Goal: Check status: Check status

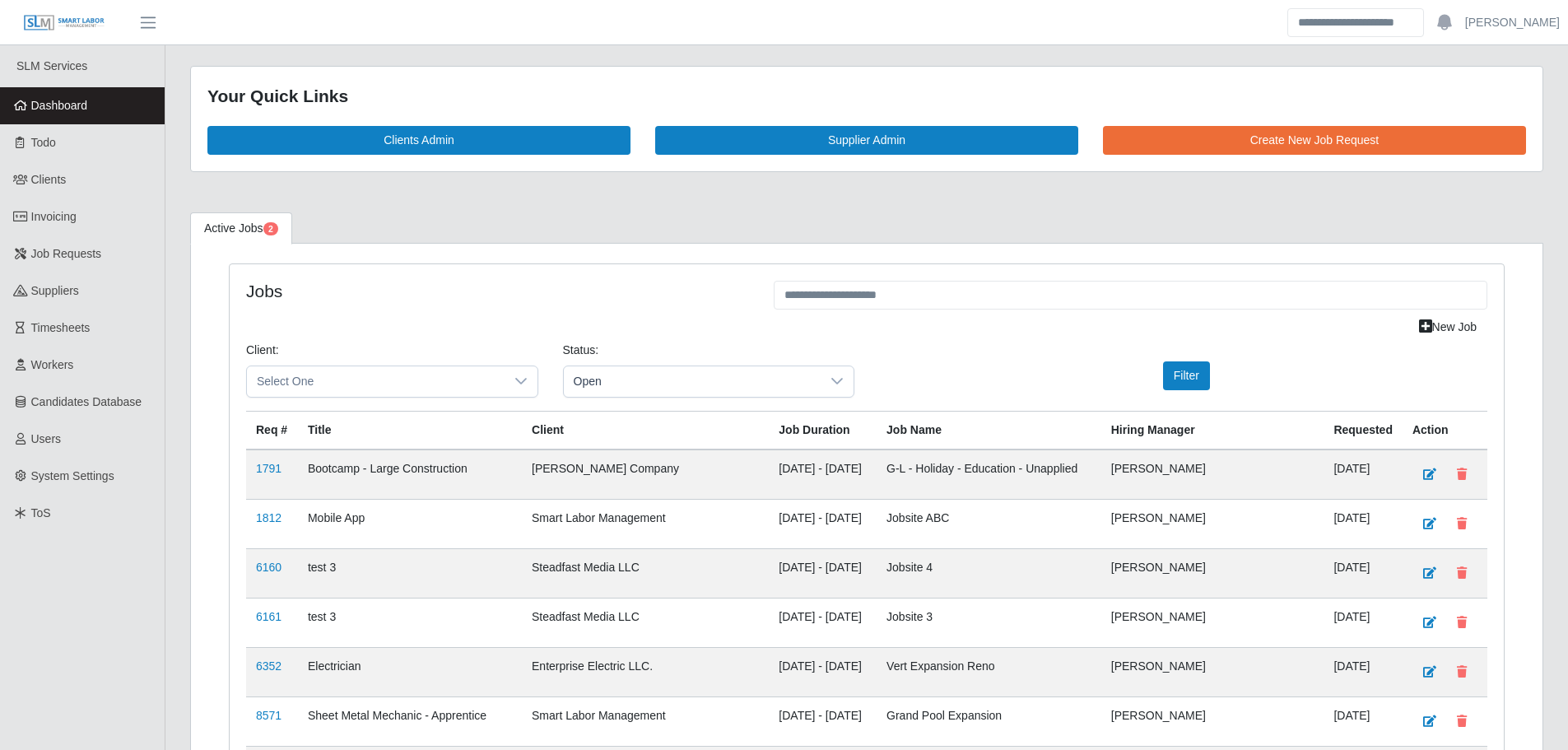
click at [108, 103] on link "Dashboard" at bounding box center [82, 106] width 165 height 37
click at [116, 110] on link "Dashboard" at bounding box center [82, 106] width 165 height 37
click at [94, 107] on link "Dashboard" at bounding box center [82, 106] width 165 height 37
click at [113, 104] on link "Dashboard" at bounding box center [82, 106] width 165 height 37
click at [148, 105] on link "Dashboard" at bounding box center [82, 106] width 165 height 37
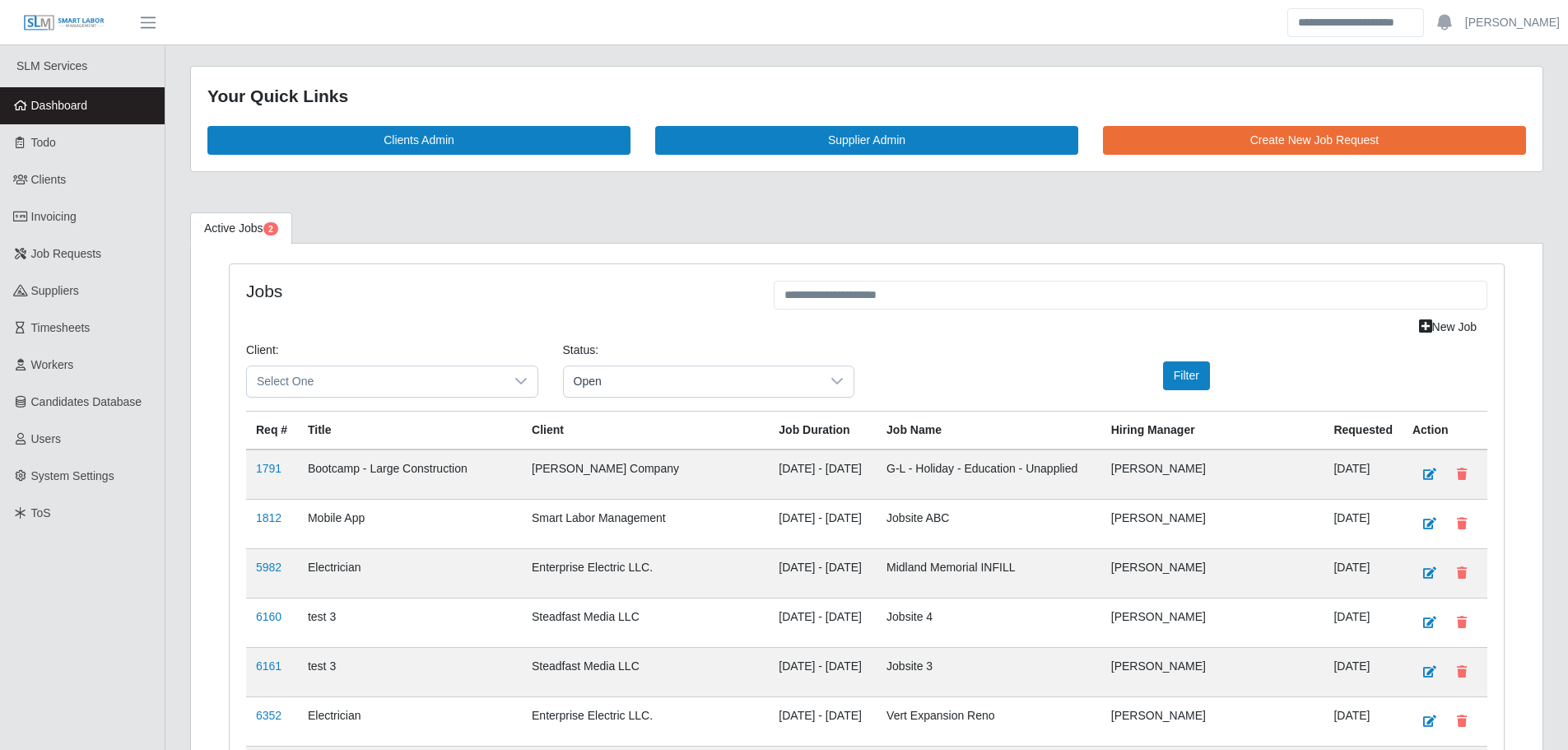
click at [65, 95] on link "Dashboard" at bounding box center [82, 106] width 165 height 37
click at [116, 112] on link "Dashboard" at bounding box center [82, 106] width 165 height 37
click at [86, 115] on link "Dashboard" at bounding box center [82, 106] width 165 height 37
drag, startPoint x: 593, startPoint y: 384, endPoint x: 595, endPoint y: 397, distance: 13.2
click at [593, 384] on span "Open" at bounding box center [692, 381] width 257 height 31
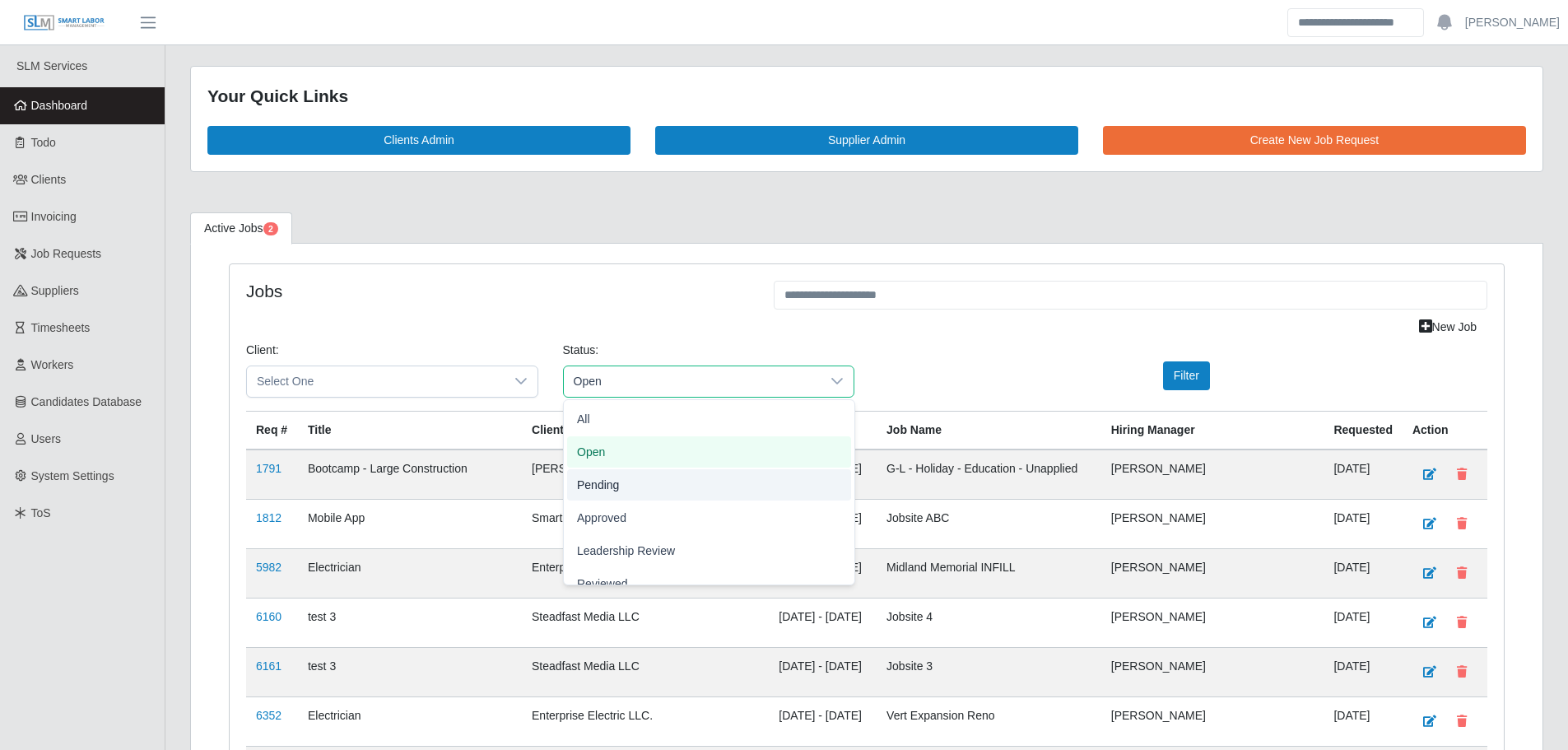
click at [595, 487] on span "Pending" at bounding box center [598, 484] width 42 height 17
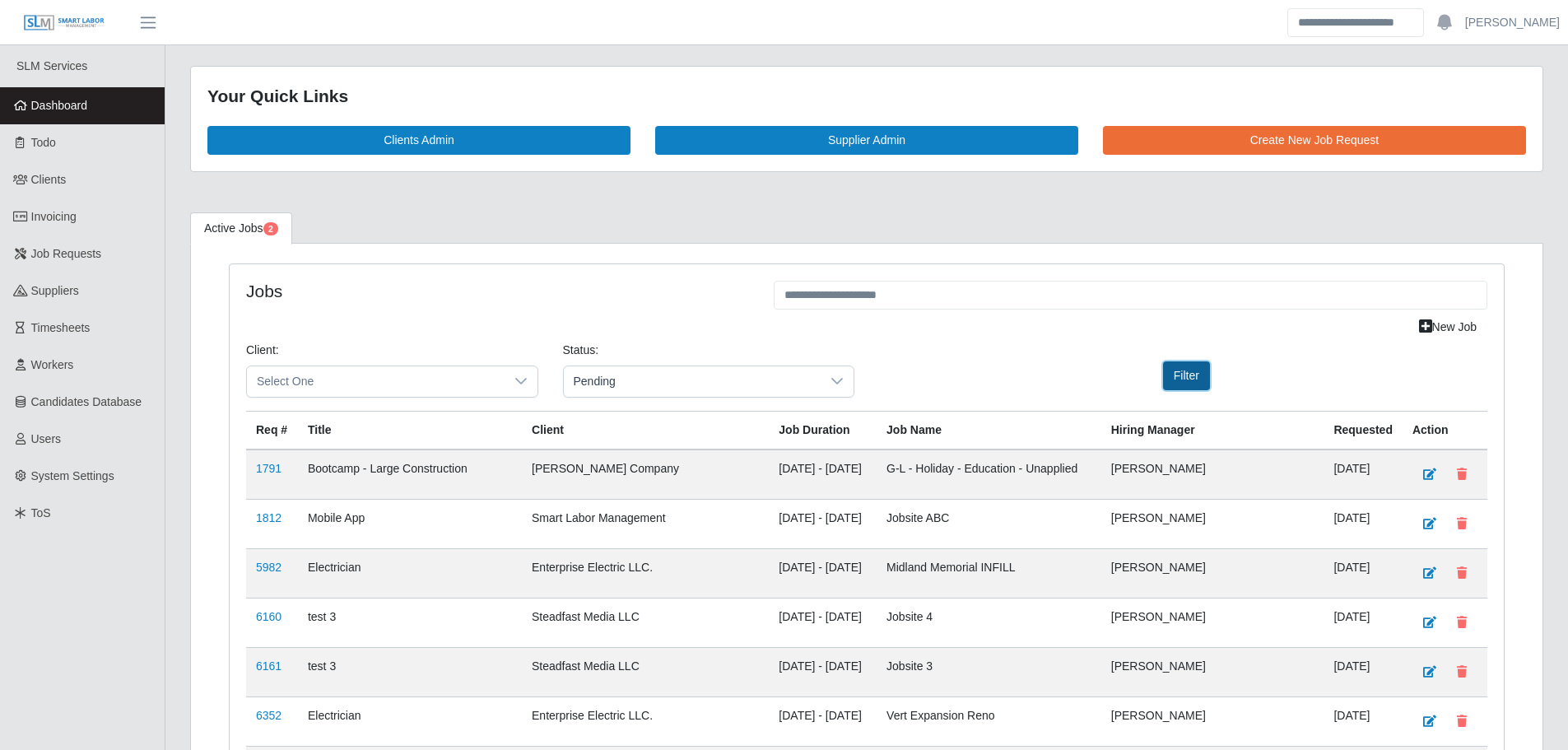
click at [1193, 380] on button "Filter" at bounding box center [1186, 375] width 47 height 29
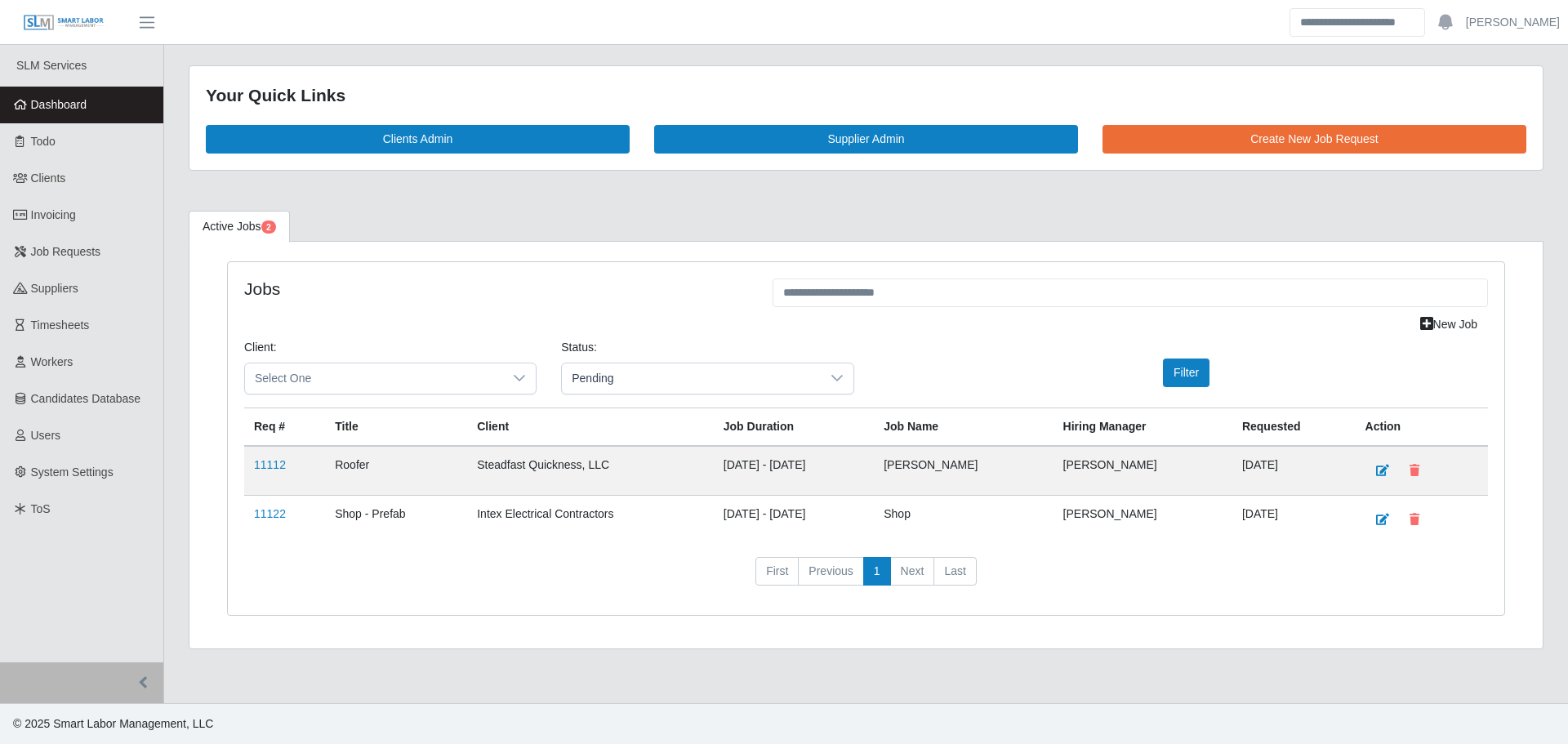
click at [72, 102] on span "Dashboard" at bounding box center [59, 105] width 56 height 13
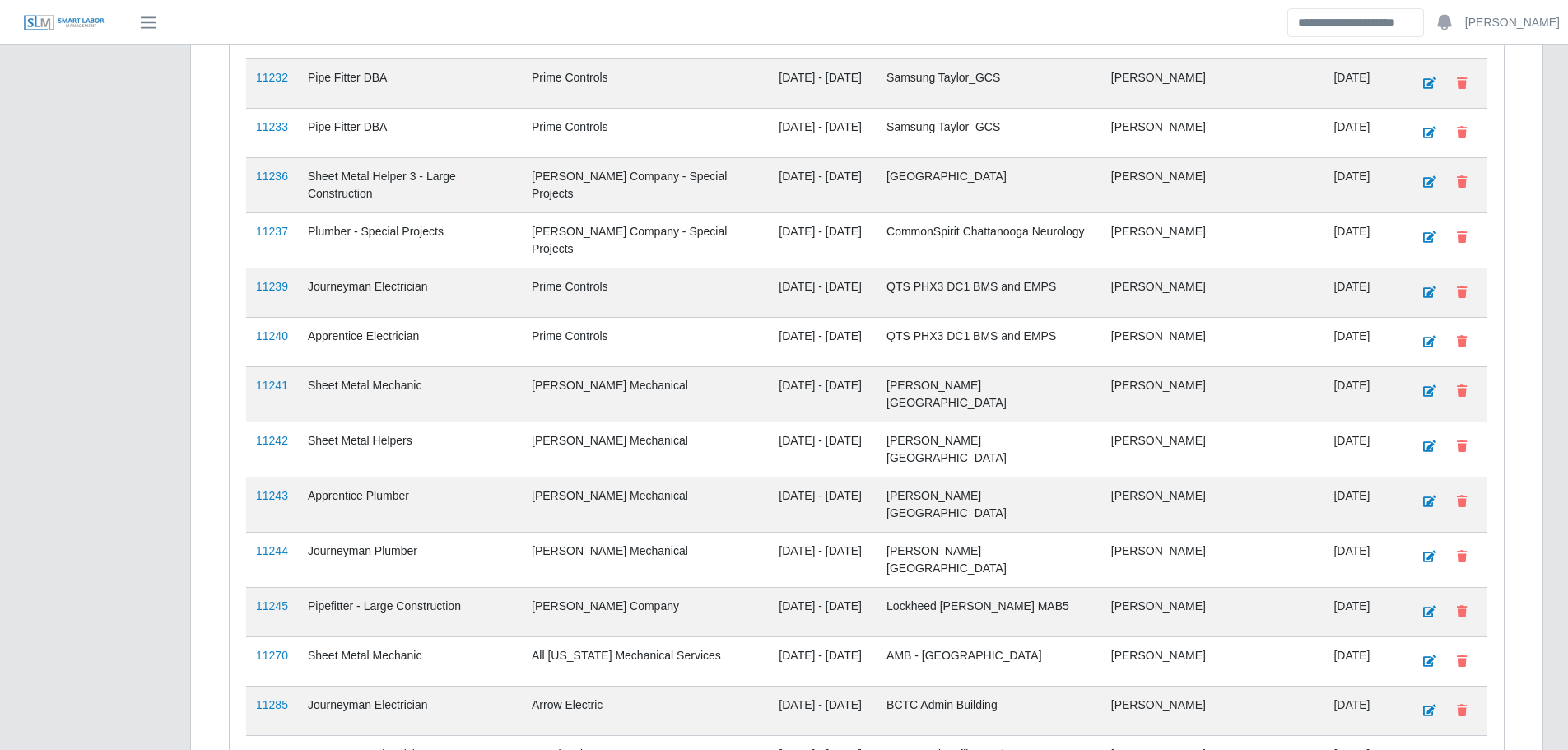
scroll to position [3320, 0]
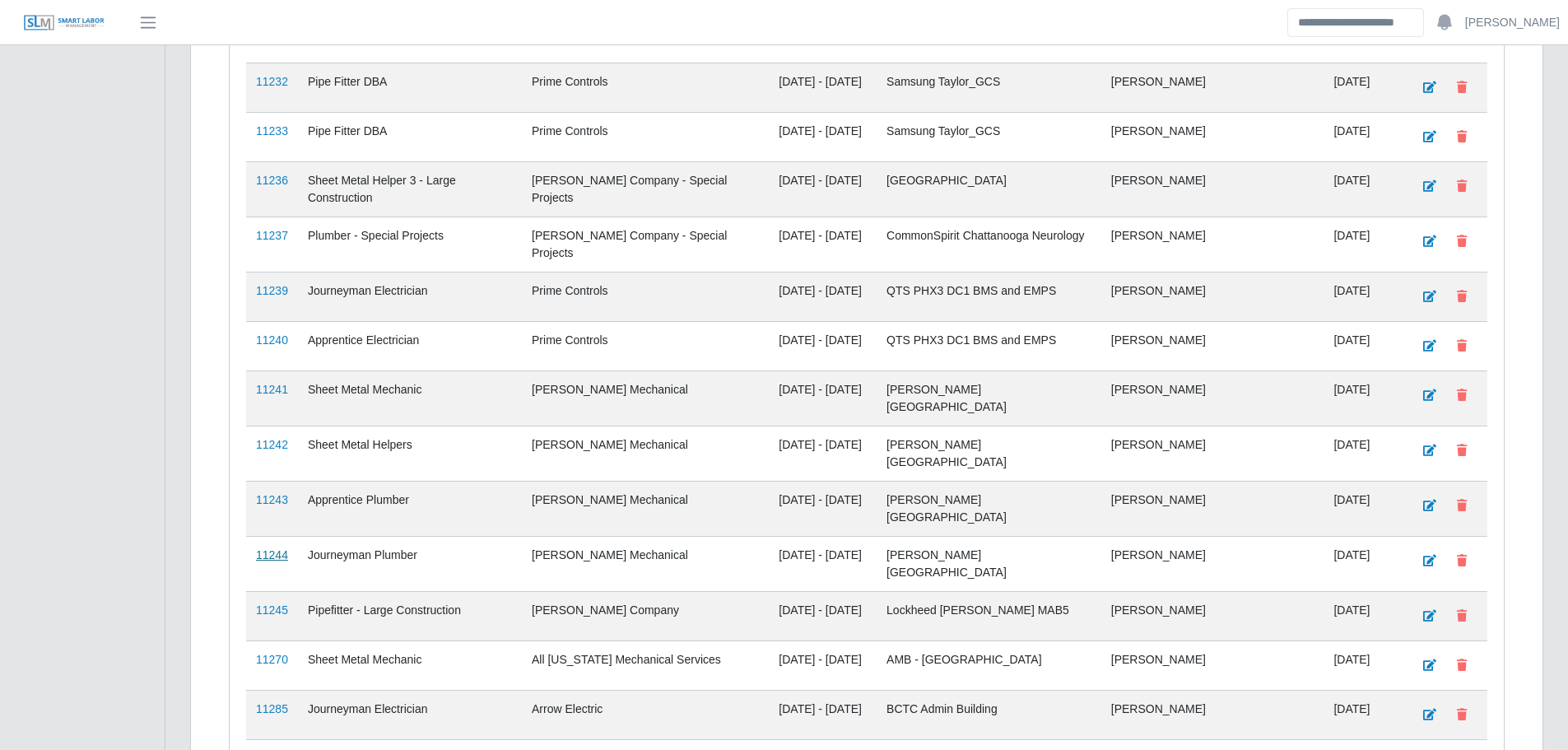
click at [266, 549] on link "11244" at bounding box center [271, 555] width 32 height 13
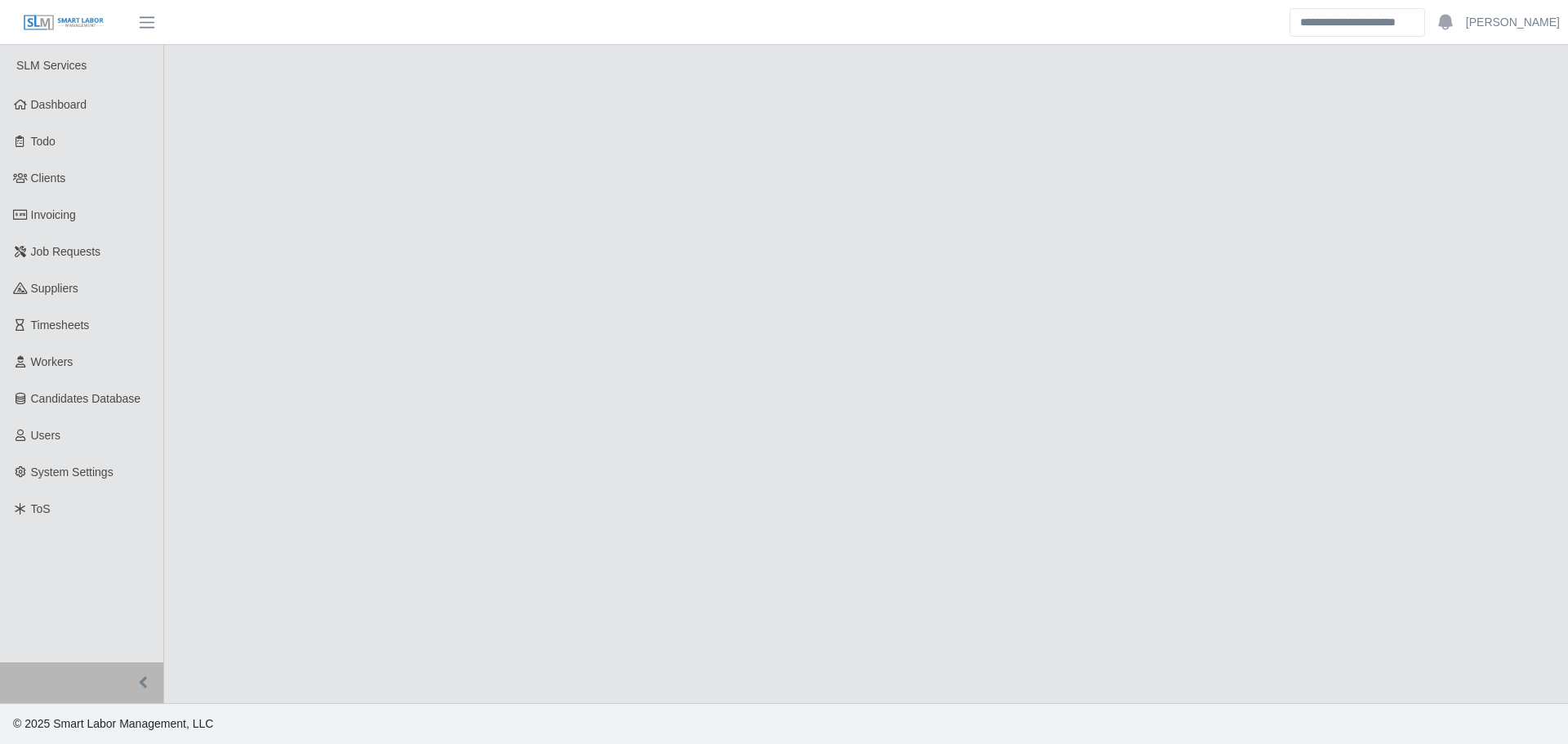
select select "****"
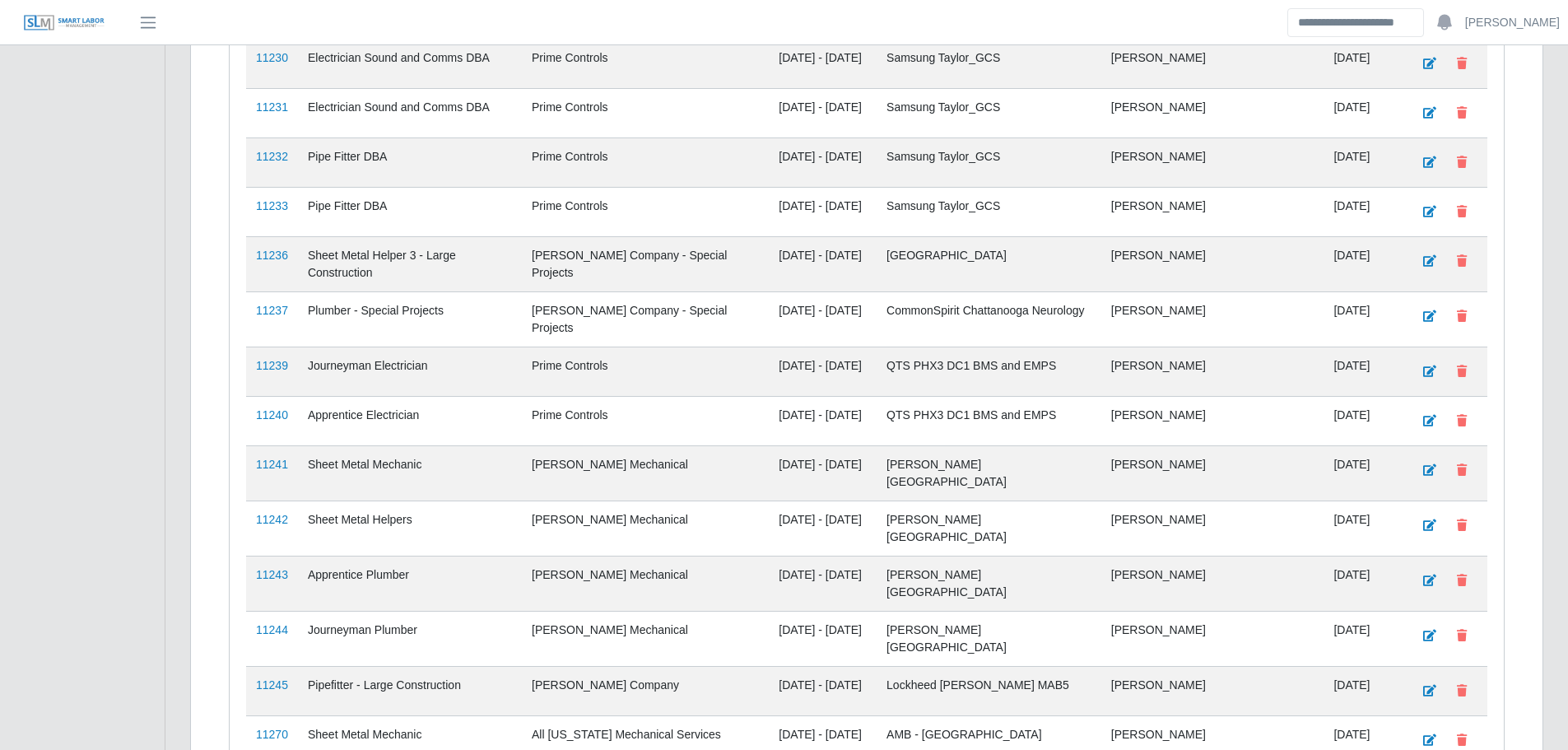
scroll to position [3238, 0]
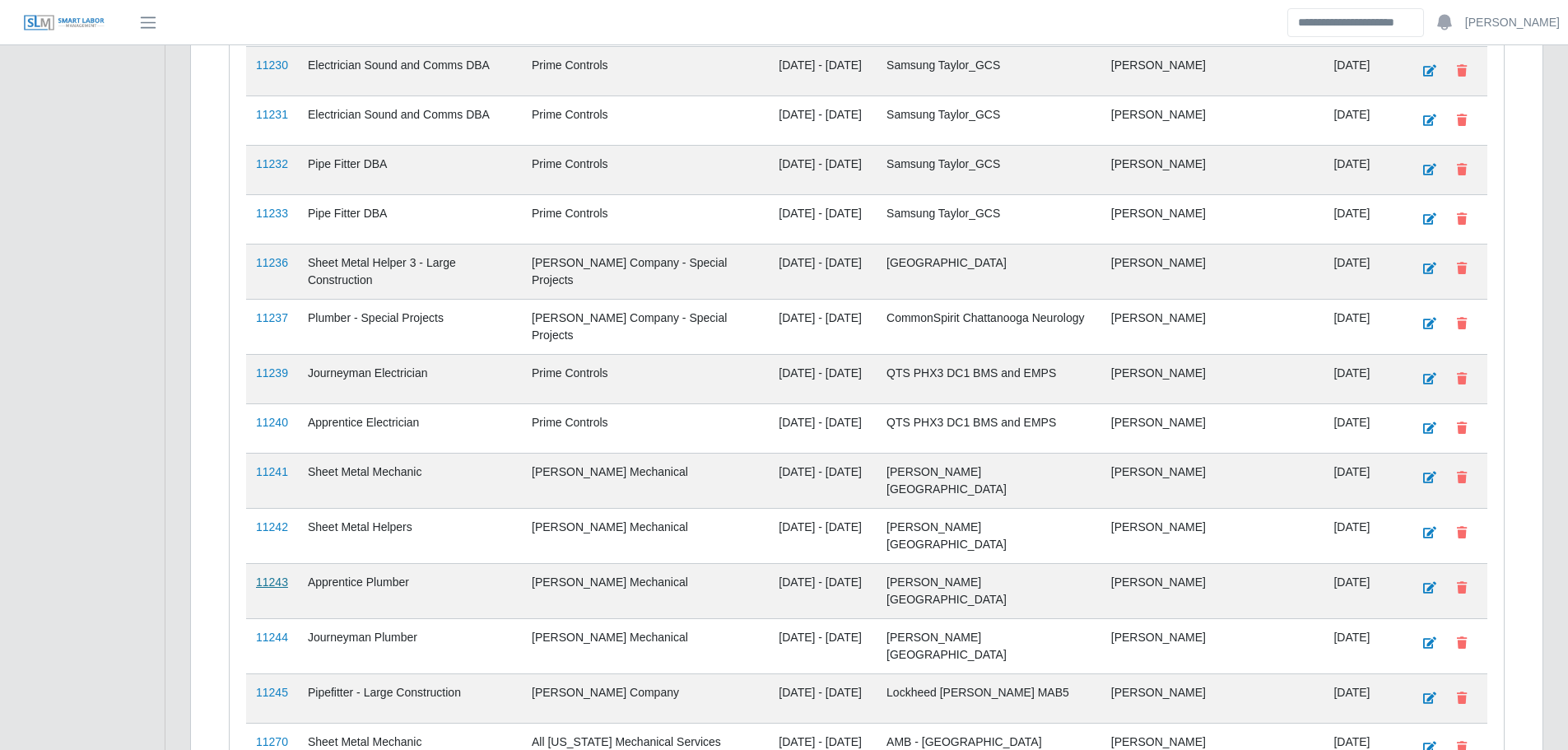
click at [276, 575] on link "11243" at bounding box center [271, 582] width 32 height 13
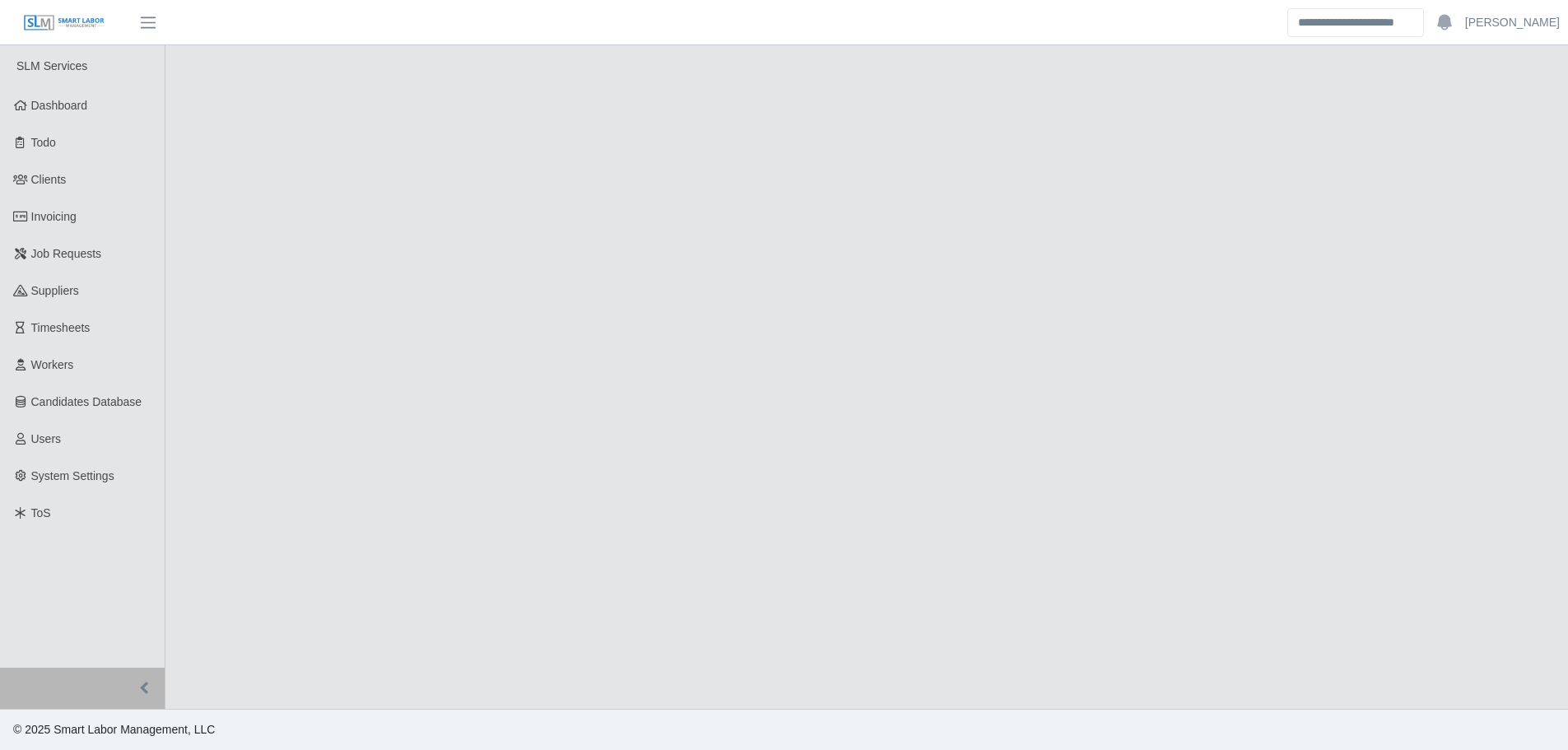
select select "****"
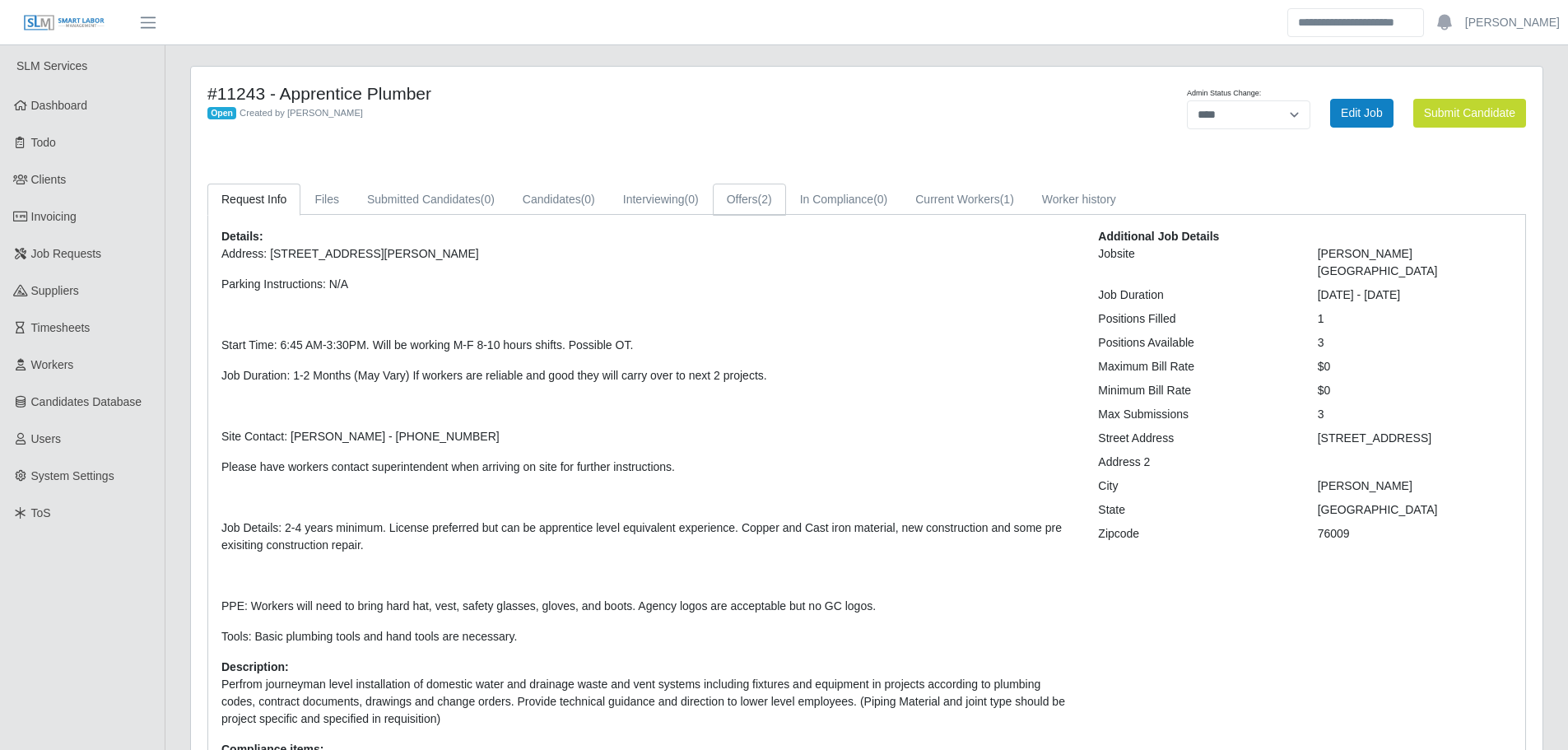
click at [756, 190] on link "Offers (2)" at bounding box center [749, 199] width 73 height 32
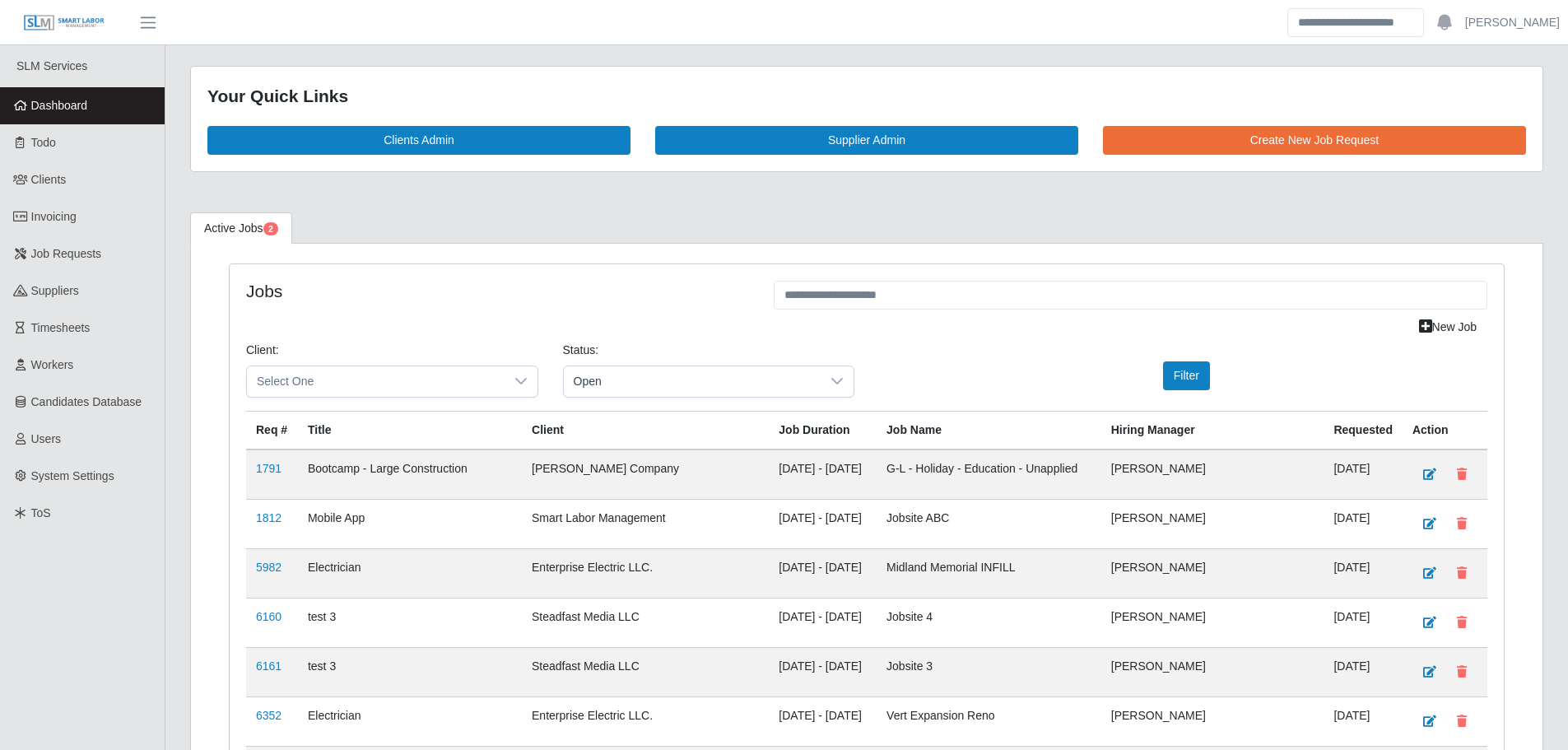
click at [98, 108] on link "Dashboard" at bounding box center [82, 106] width 165 height 37
click at [69, 109] on span "Dashboard" at bounding box center [60, 106] width 57 height 13
click at [97, 110] on link "Dashboard" at bounding box center [82, 106] width 165 height 37
click at [106, 107] on link "Dashboard" at bounding box center [82, 106] width 165 height 37
click at [82, 97] on link "Dashboard" at bounding box center [82, 106] width 165 height 37
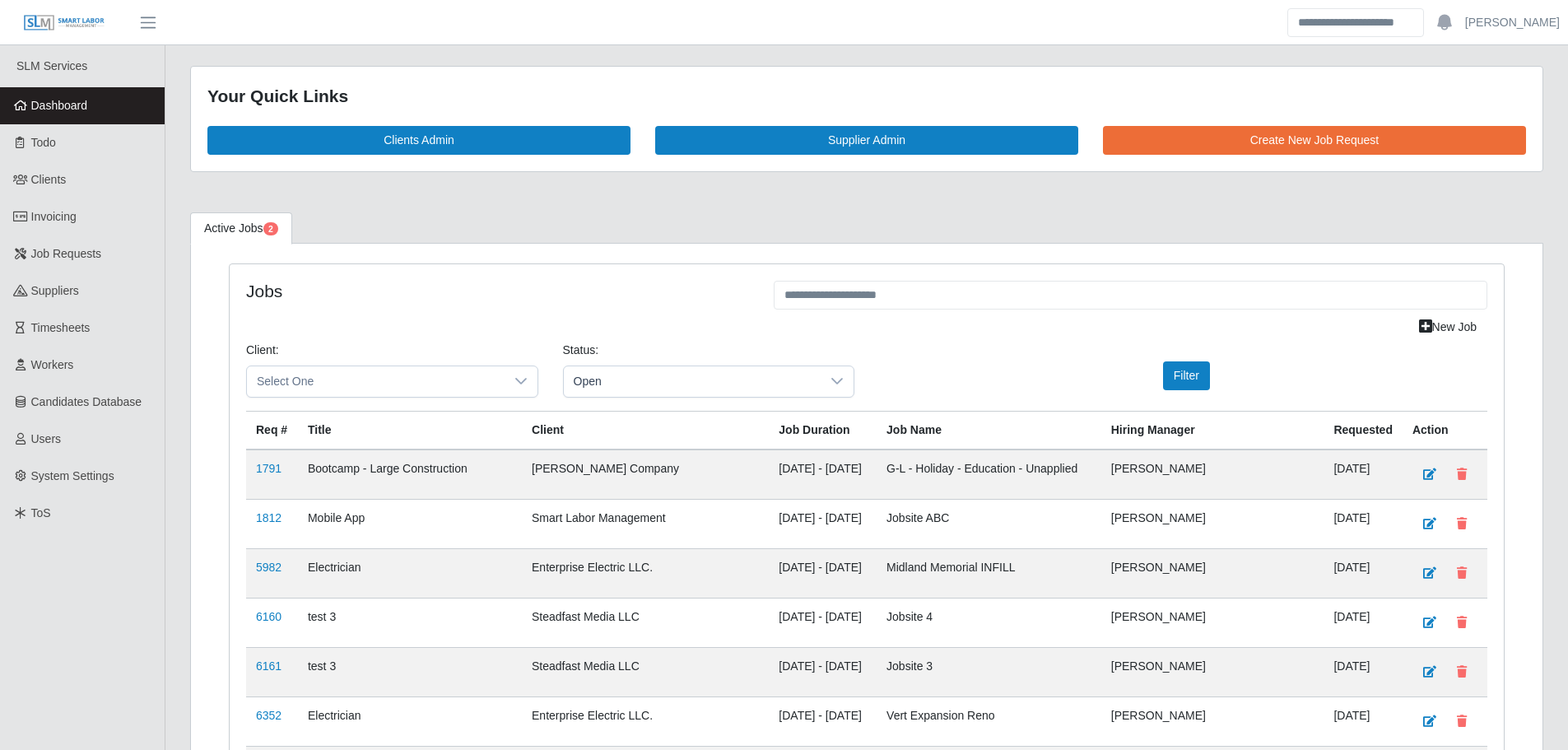
click at [51, 110] on span "Dashboard" at bounding box center [60, 106] width 57 height 13
click at [83, 117] on link "Dashboard" at bounding box center [82, 106] width 165 height 37
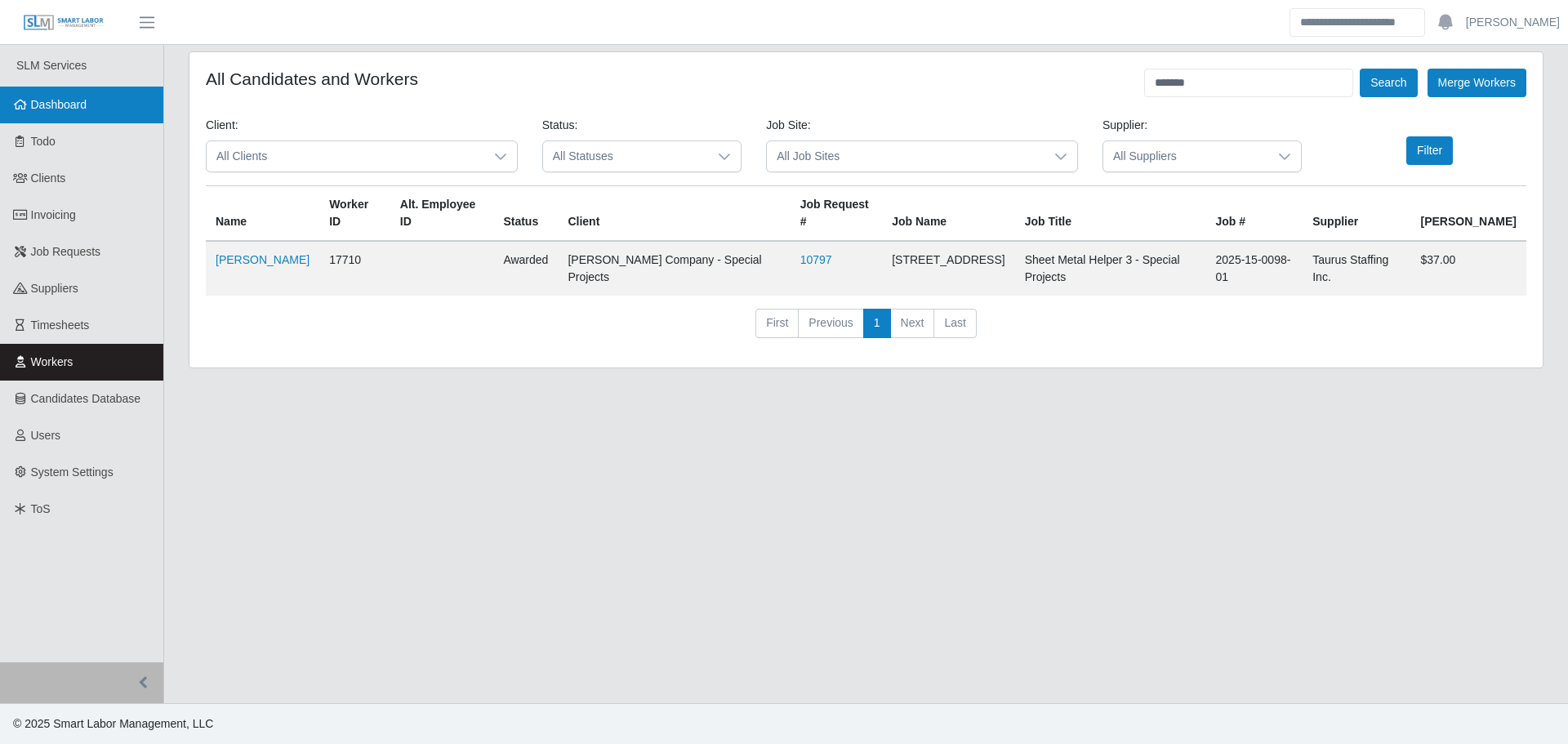
click at [18, 109] on icon at bounding box center [21, 105] width 15 height 12
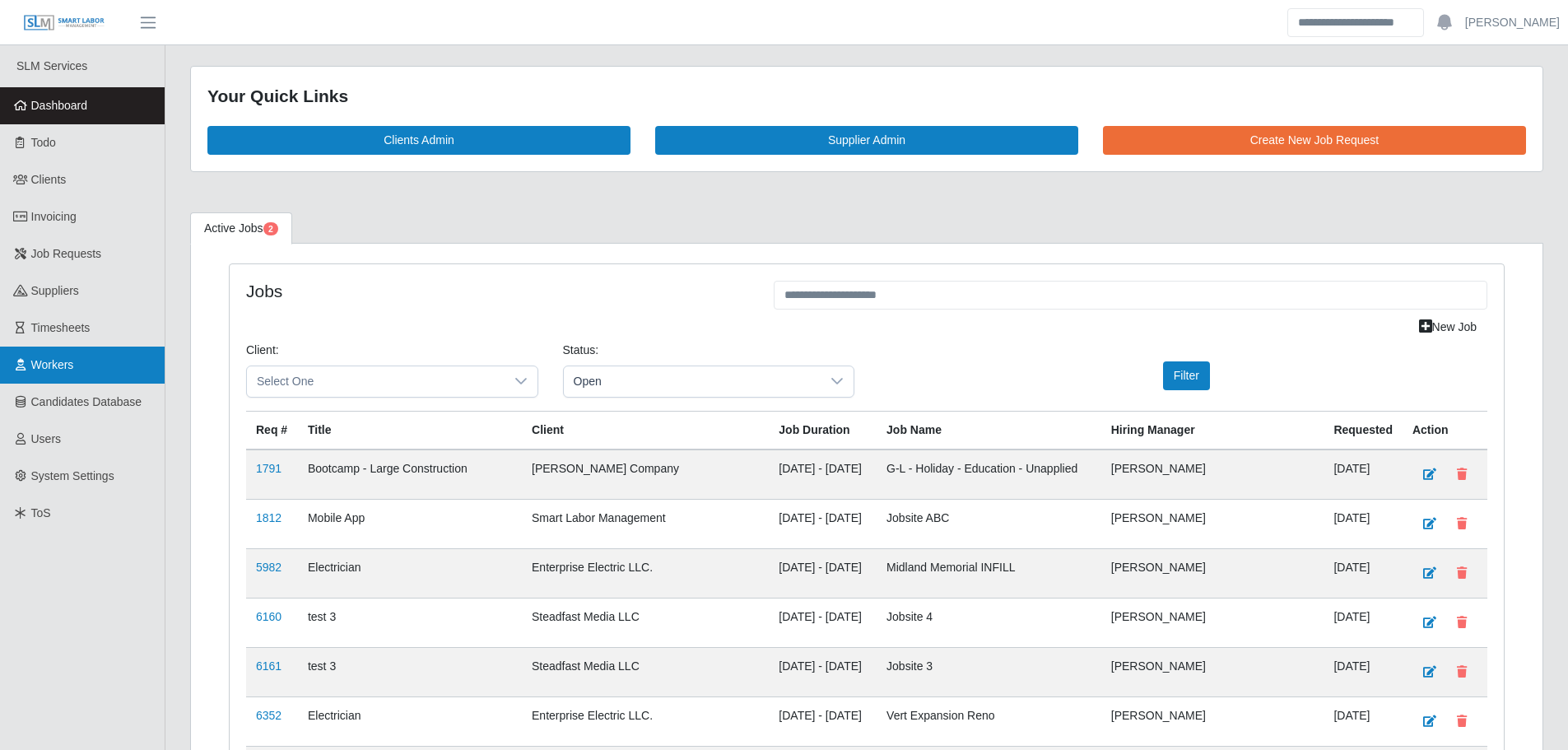
click at [92, 354] on link "Workers" at bounding box center [82, 365] width 165 height 37
click at [101, 110] on link "Dashboard" at bounding box center [82, 106] width 165 height 37
click at [108, 104] on link "Dashboard" at bounding box center [82, 106] width 165 height 37
click at [86, 110] on span "Dashboard" at bounding box center [60, 106] width 57 height 13
click at [57, 107] on span "Dashboard" at bounding box center [60, 106] width 57 height 13
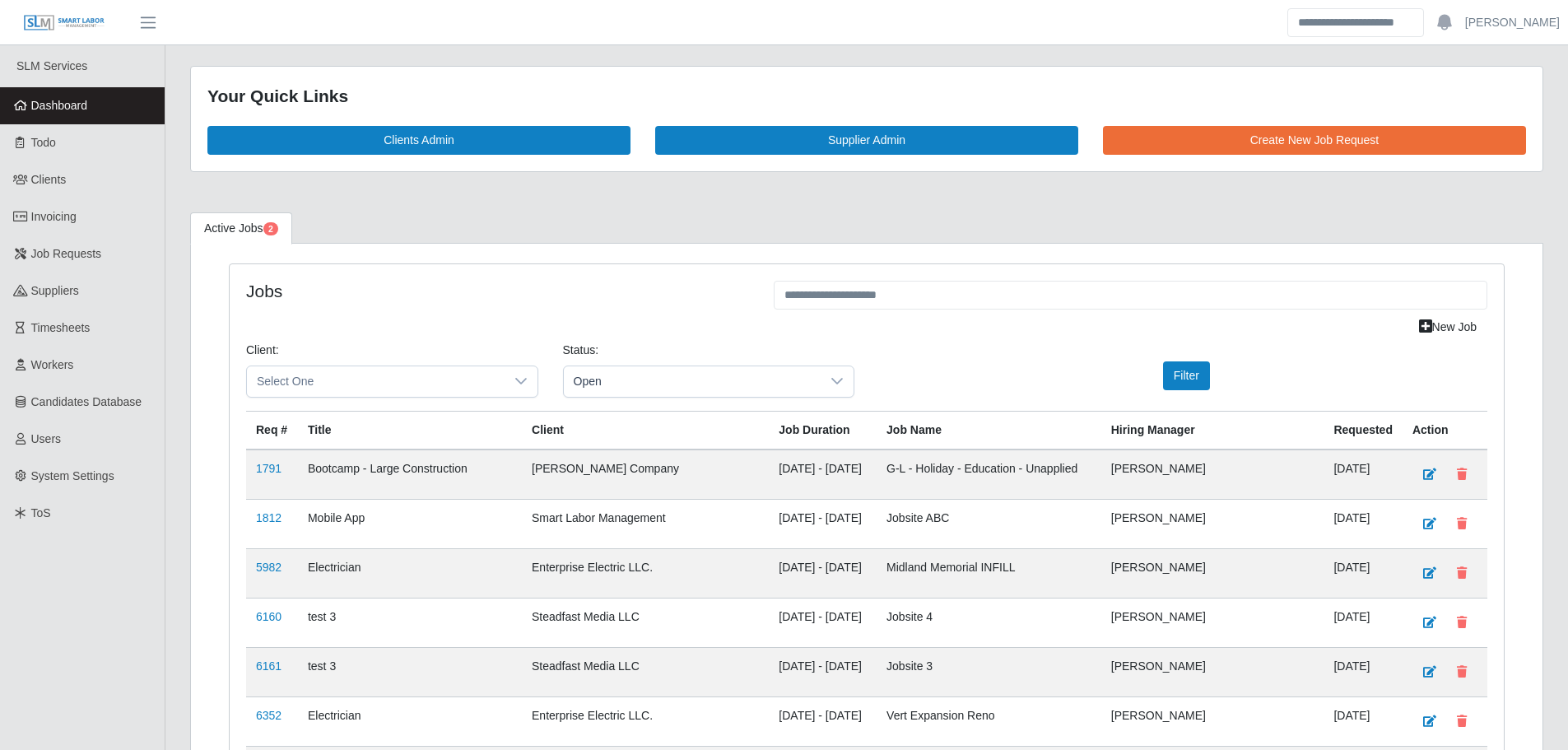
click at [27, 100] on link "Dashboard" at bounding box center [82, 106] width 165 height 37
click at [89, 108] on link "Dashboard" at bounding box center [82, 106] width 165 height 37
click at [68, 111] on span "Dashboard" at bounding box center [60, 106] width 57 height 13
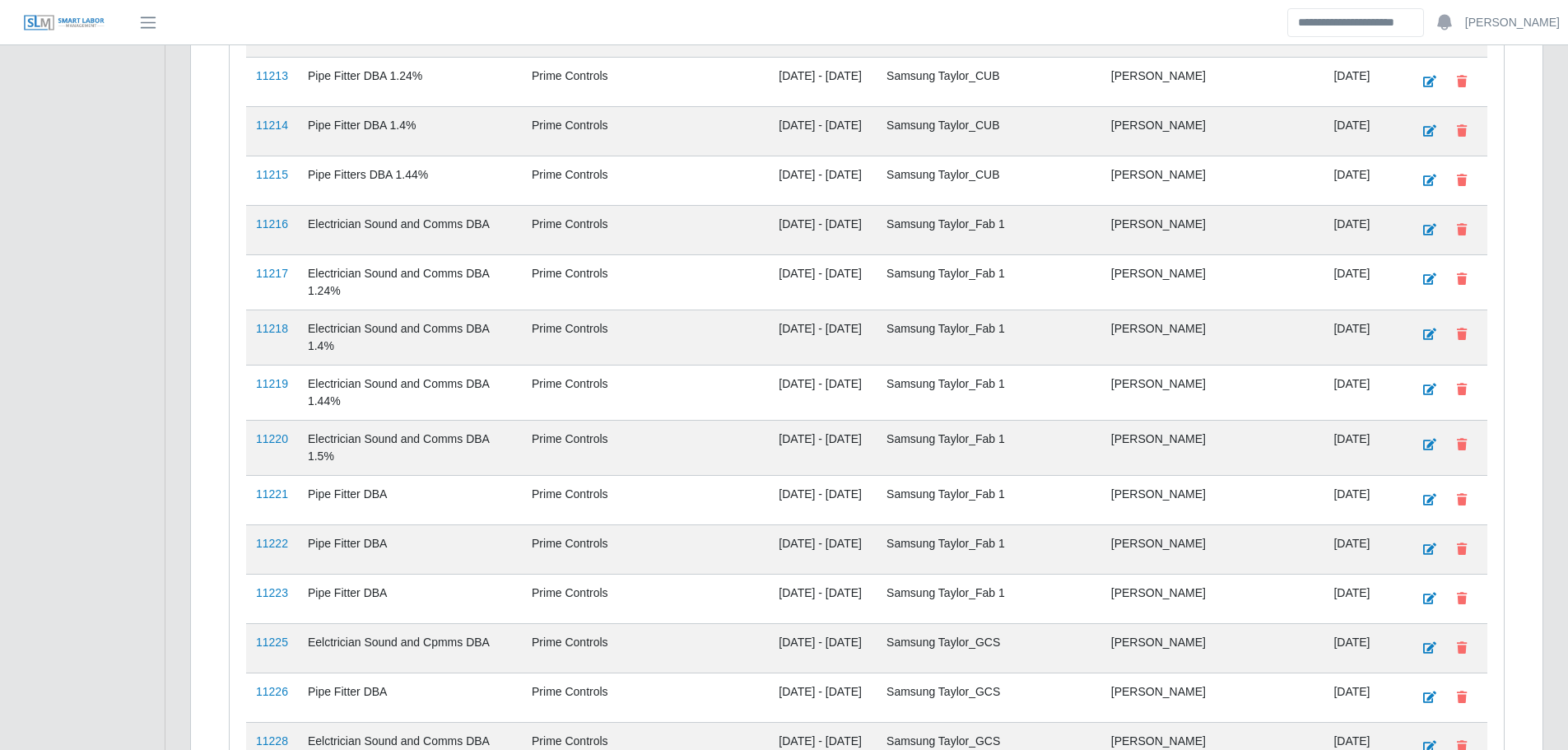
scroll to position [3649, 0]
